Goal: Check status: Check status

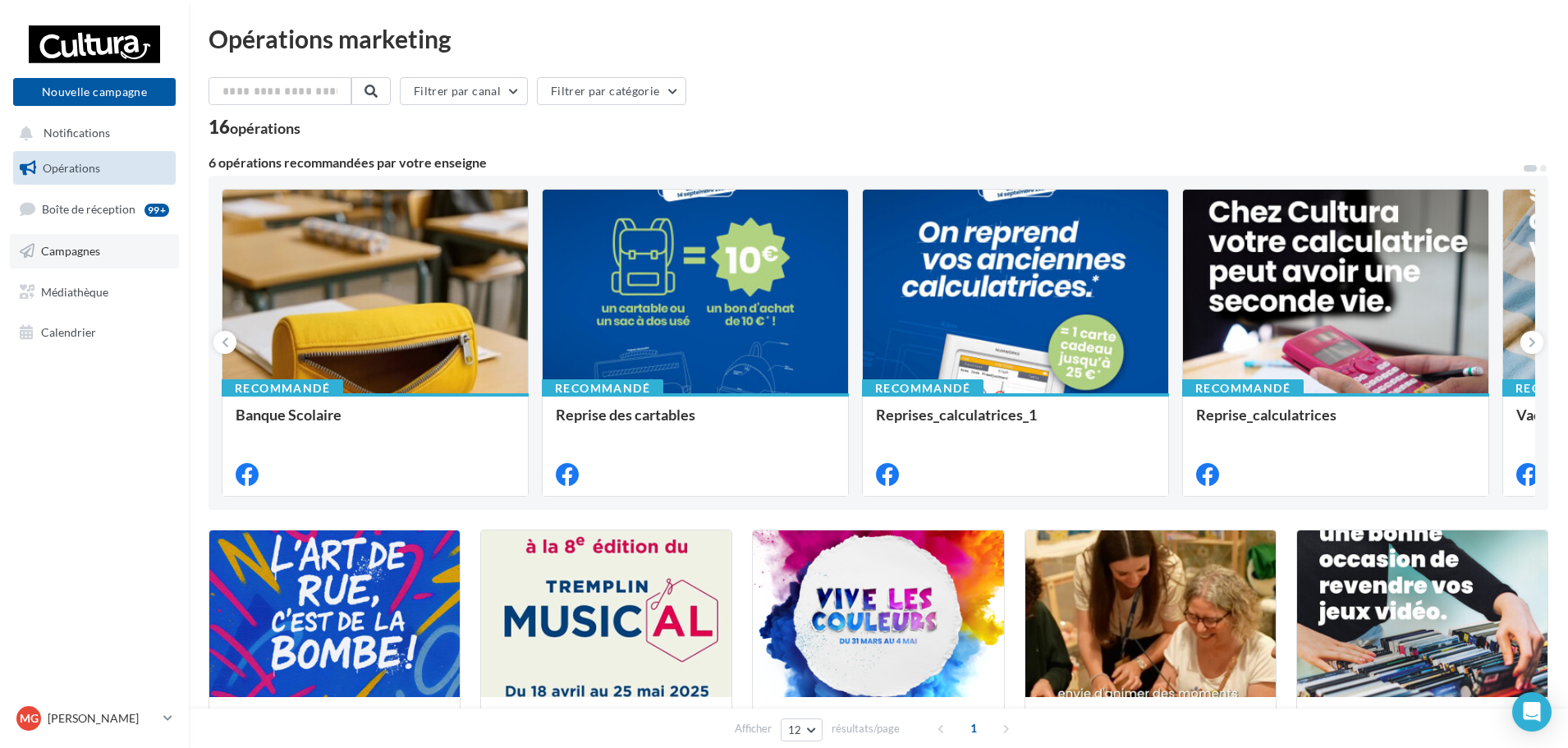
click at [92, 244] on span "Campagnes" at bounding box center [71, 250] width 59 height 14
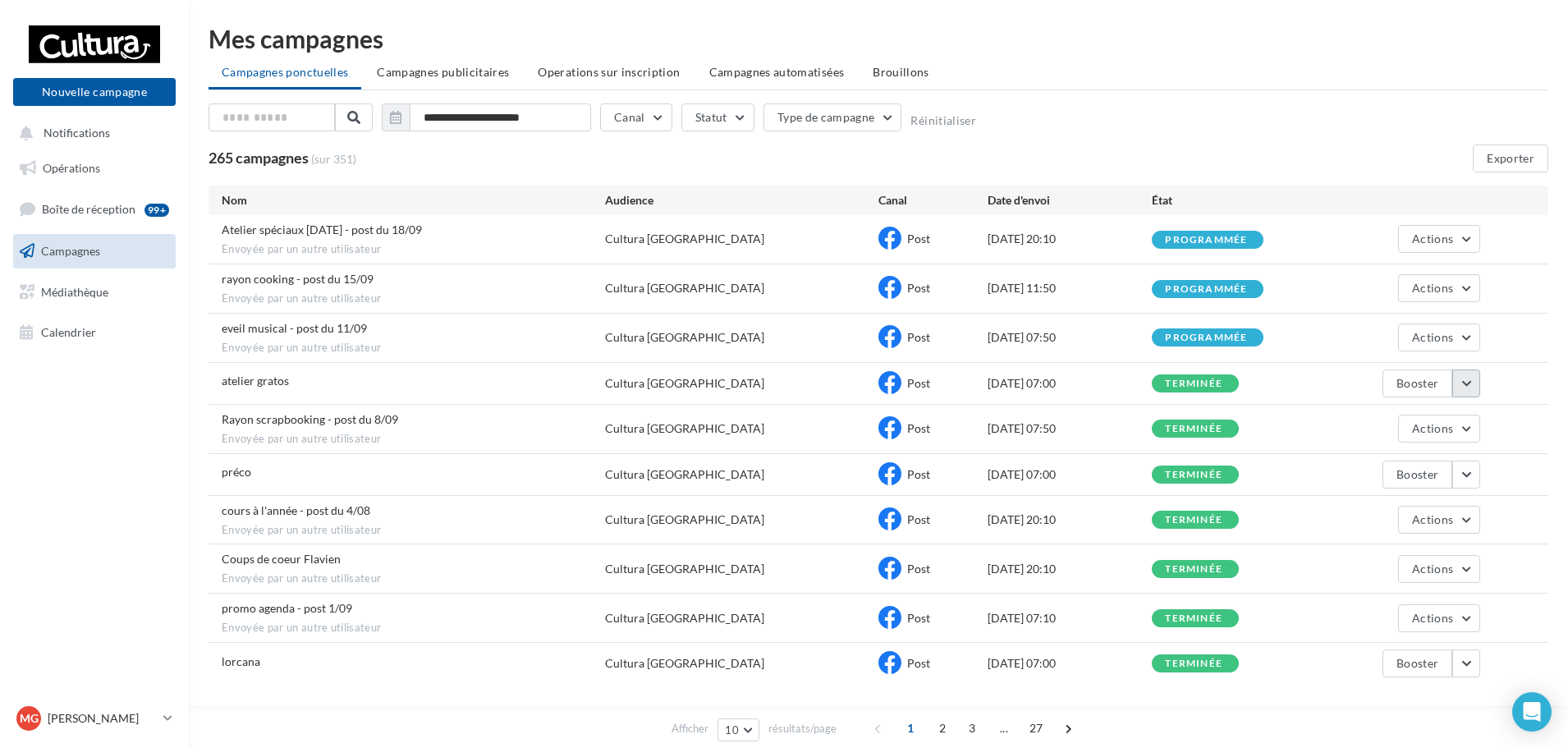
click at [1475, 386] on button "button" at bounding box center [1466, 383] width 28 height 28
click at [1413, 424] on button "Voir les résultats" at bounding box center [1398, 422] width 164 height 43
